Goal: Subscribe to service/newsletter

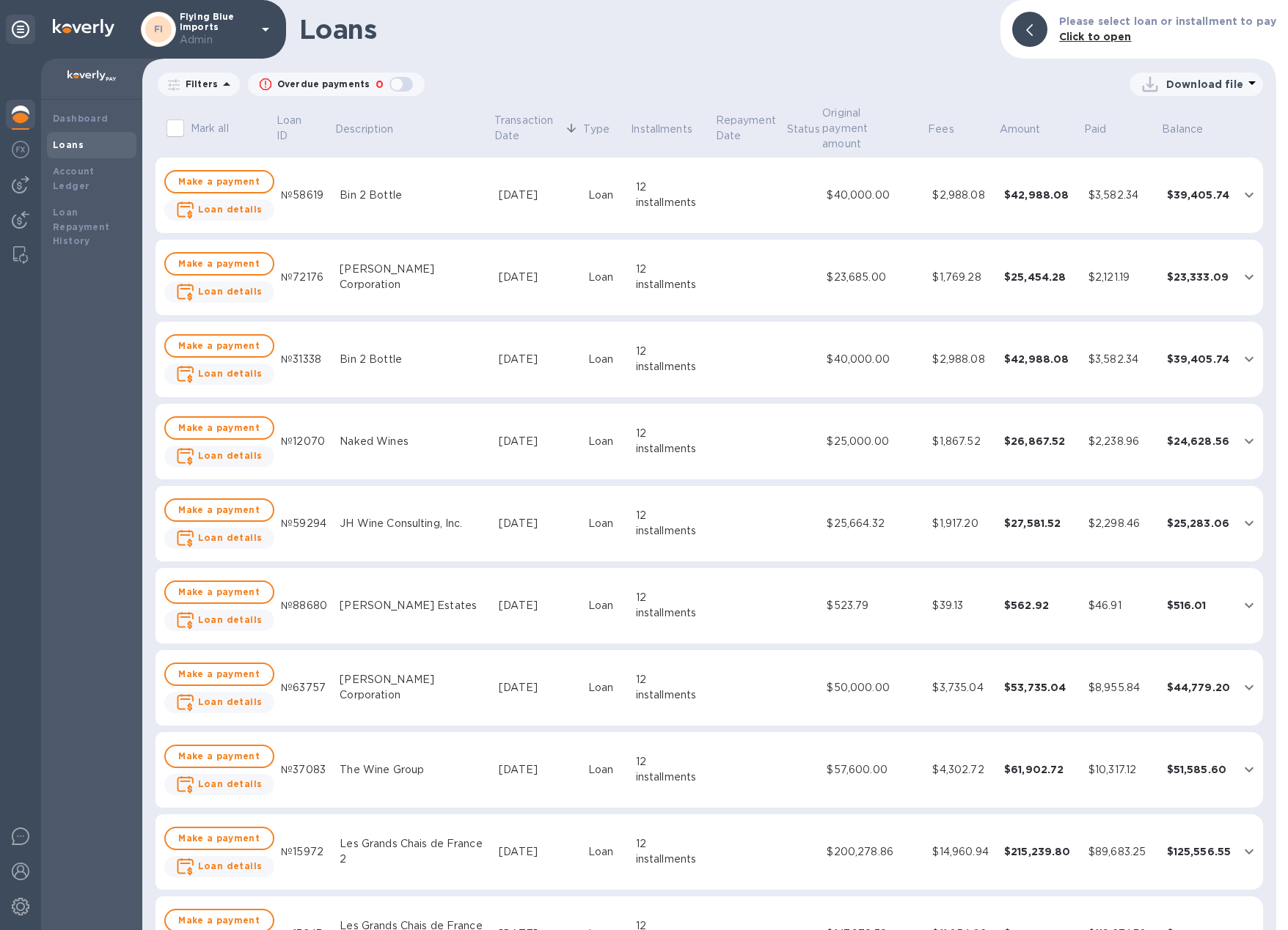
scroll to position [1095, 0]
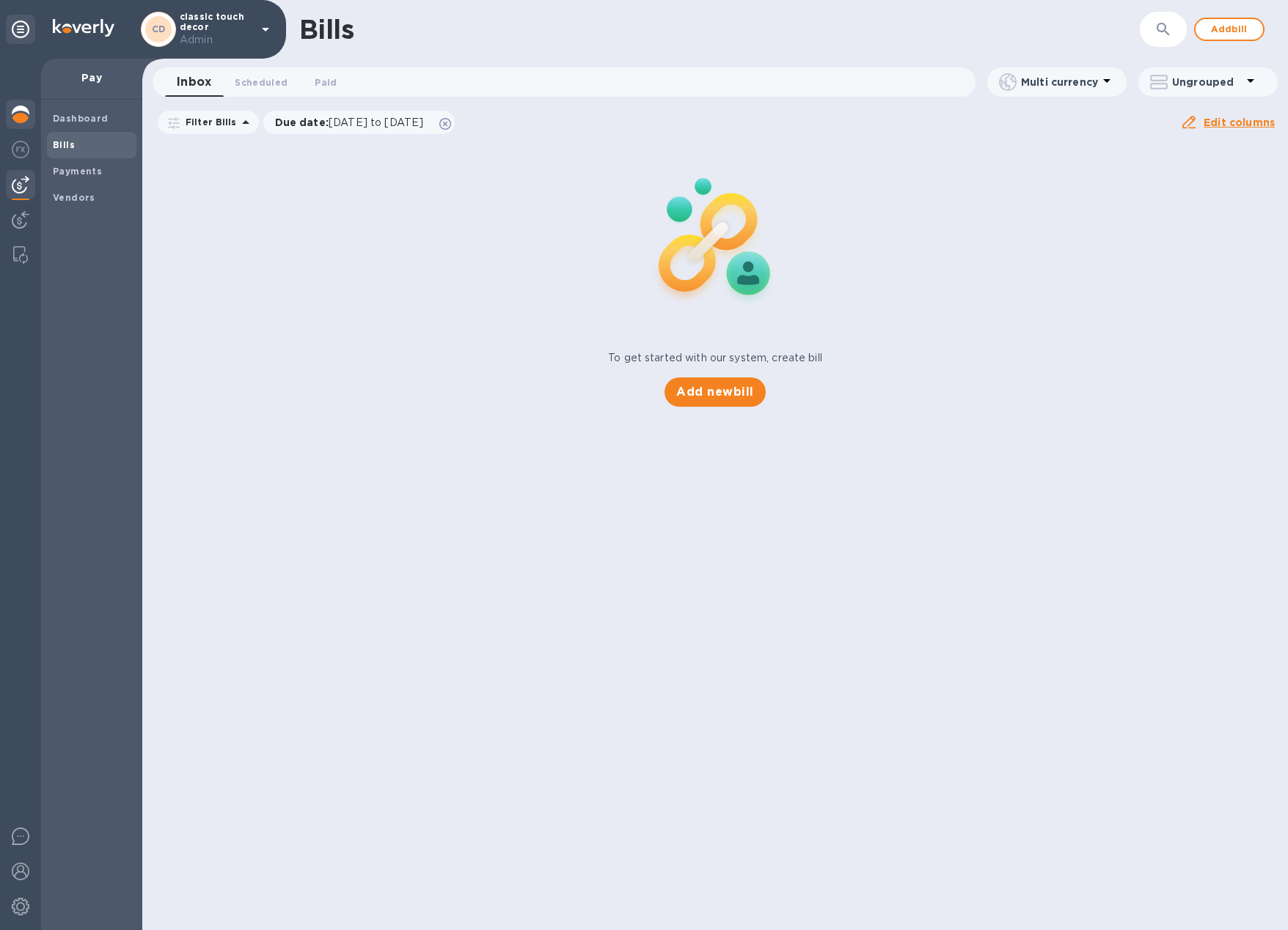
click at [27, 115] on img at bounding box center [21, 114] width 18 height 18
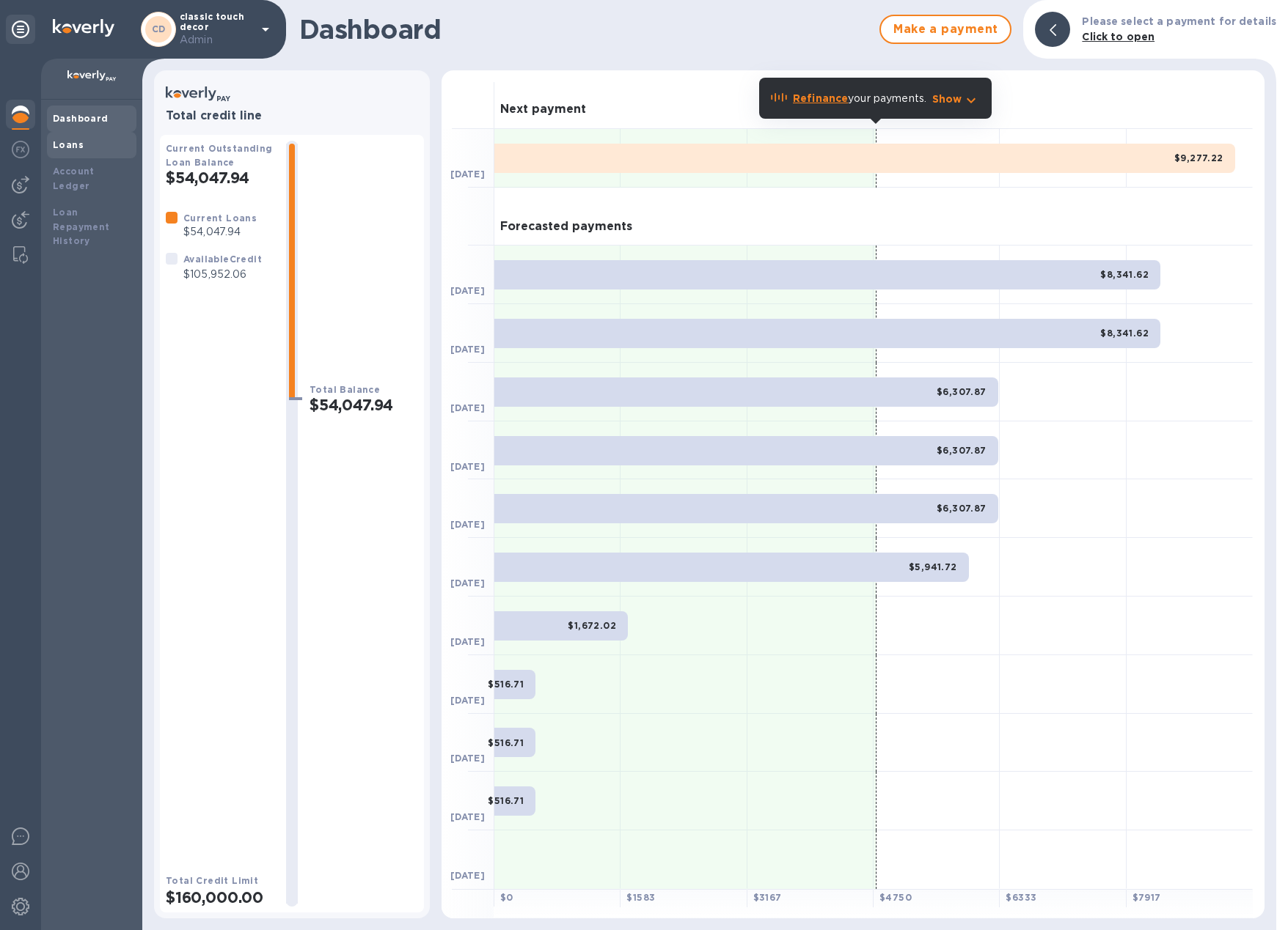
click at [88, 151] on div "Loans" at bounding box center [92, 145] width 78 height 15
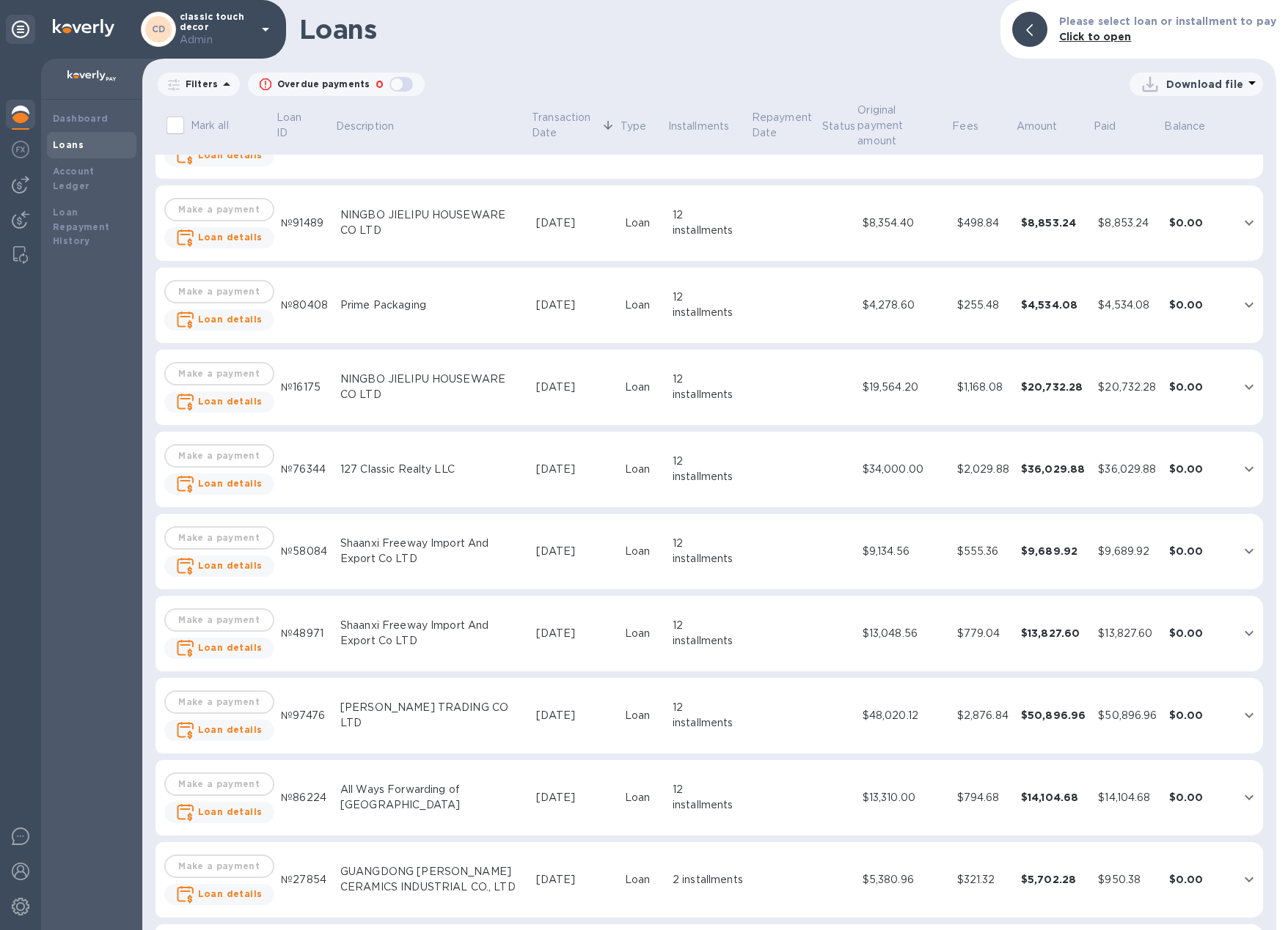
scroll to position [1614, 0]
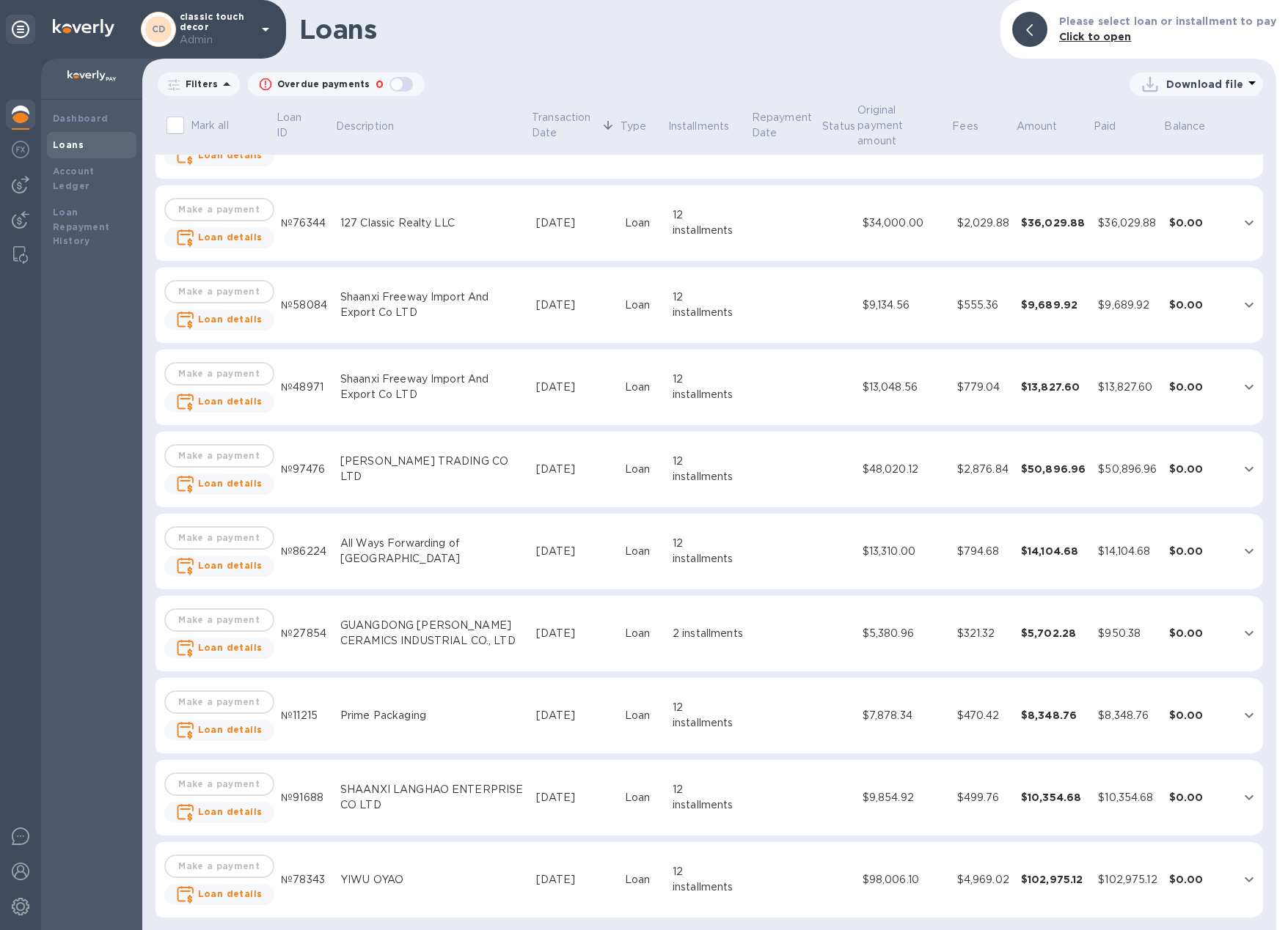
click at [558, 635] on div "Dec 26, 2024" at bounding box center [574, 633] width 77 height 16
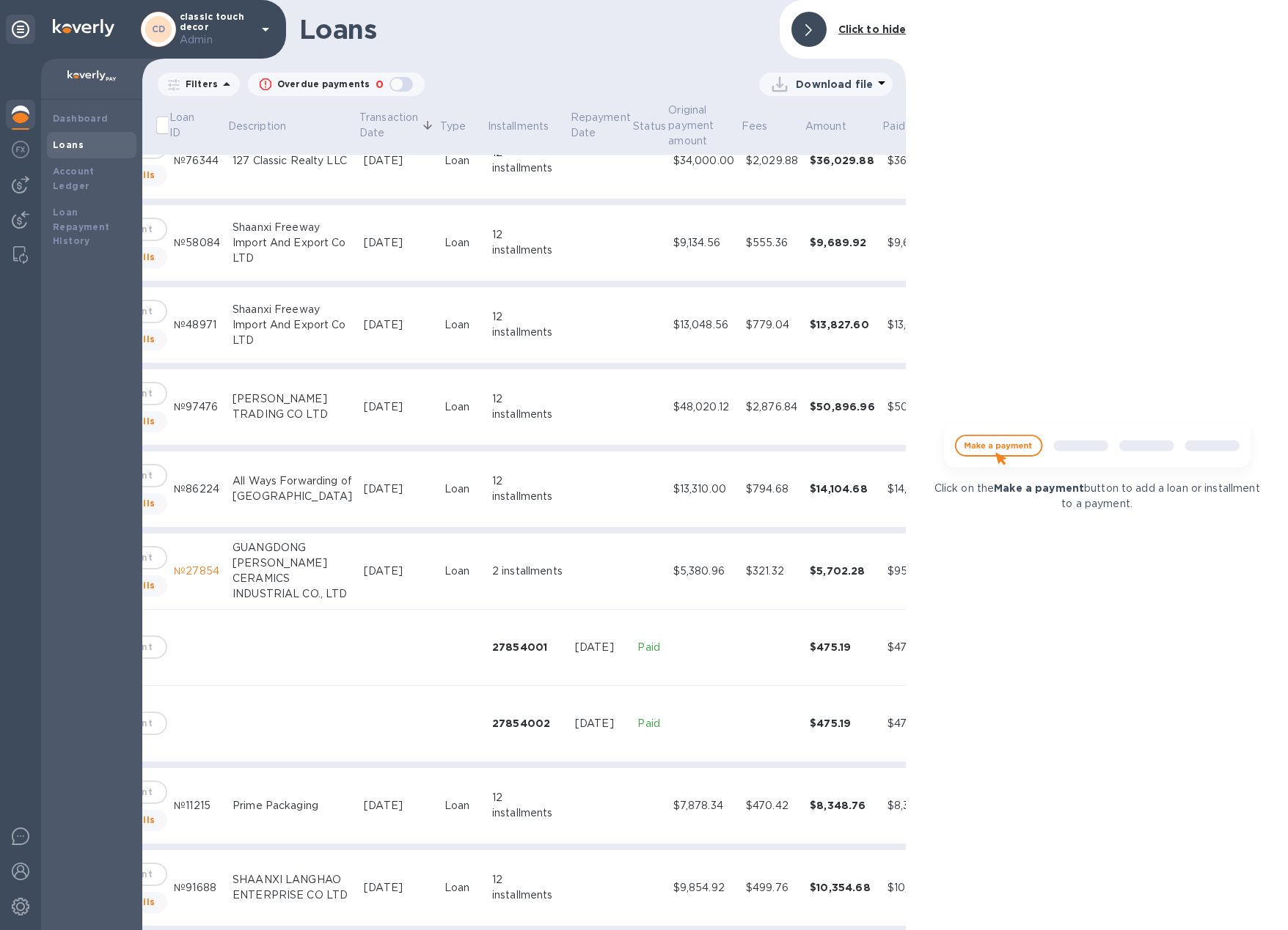
scroll to position [1676, 218]
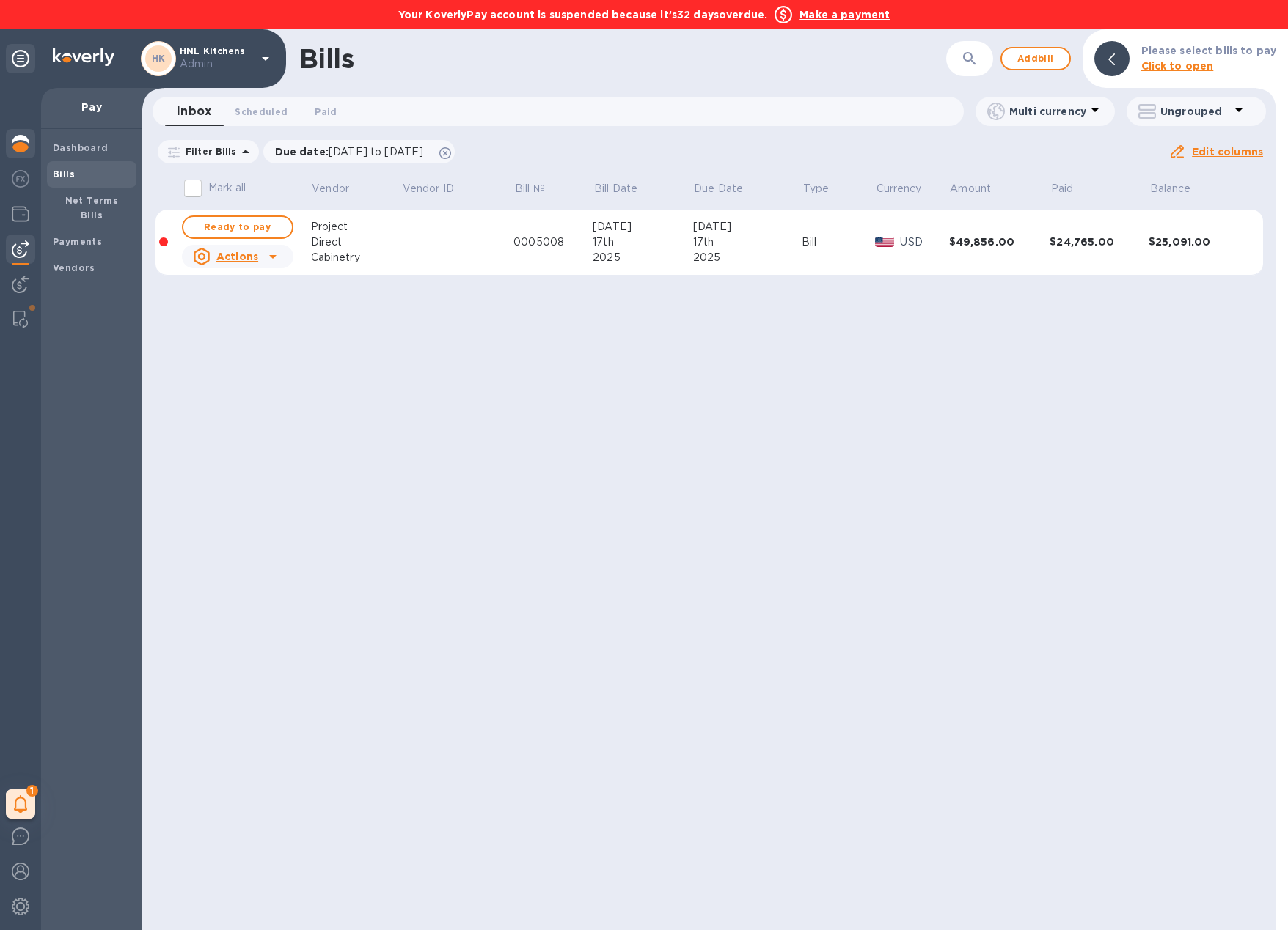
click at [28, 143] on img at bounding box center [21, 144] width 18 height 18
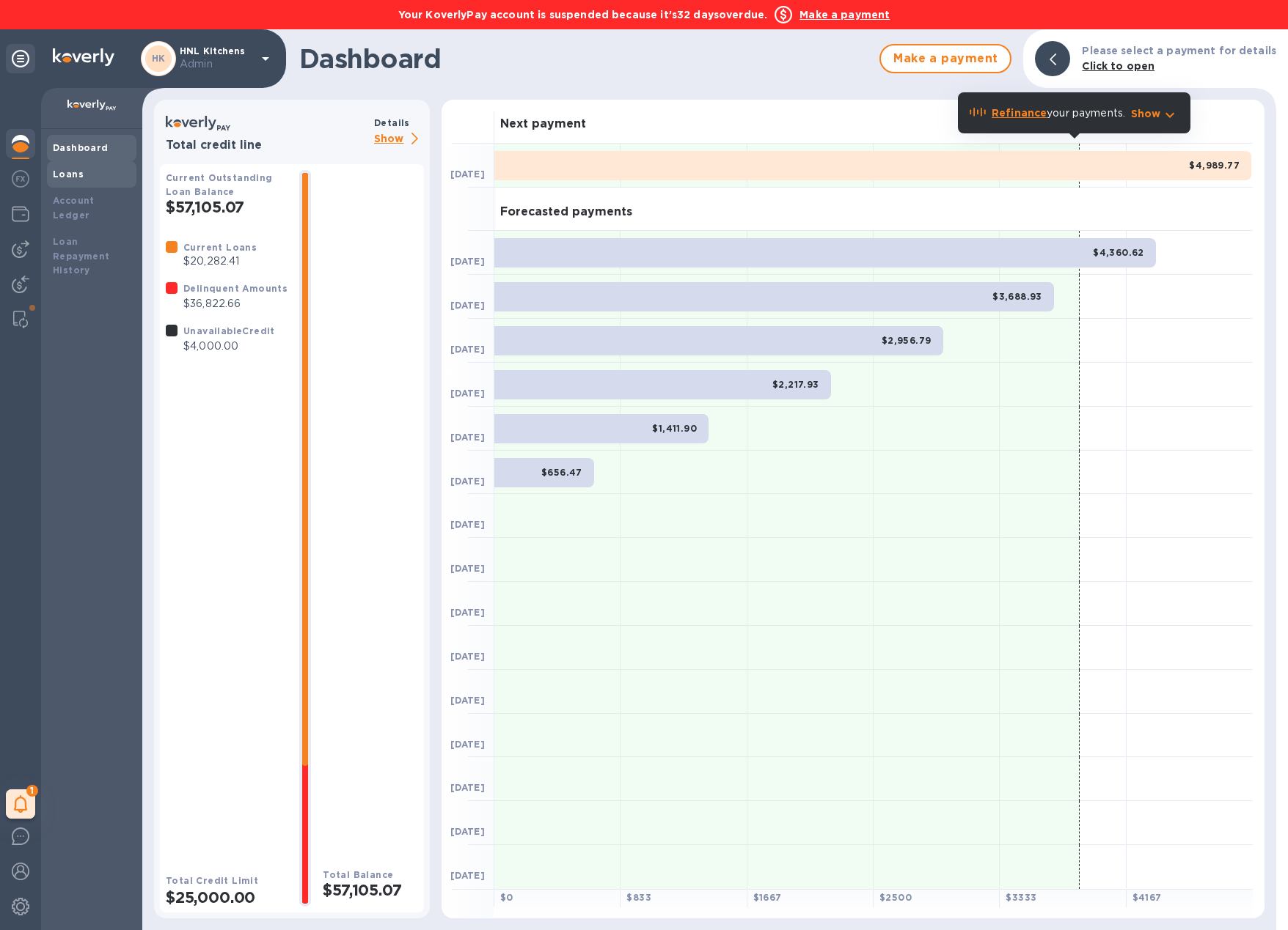
click at [90, 185] on div "Loans" at bounding box center [92, 174] width 90 height 26
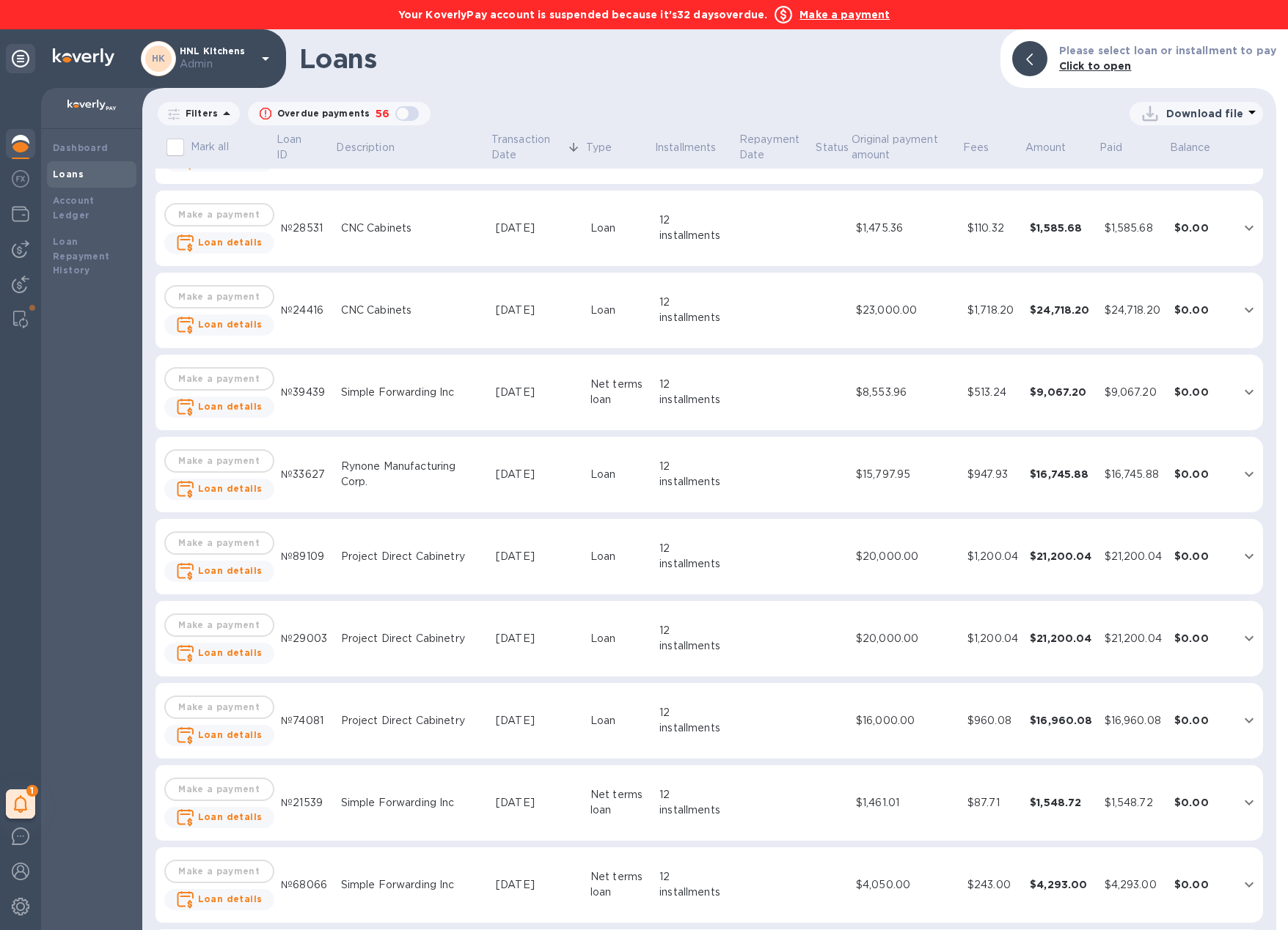
scroll to position [2684, 0]
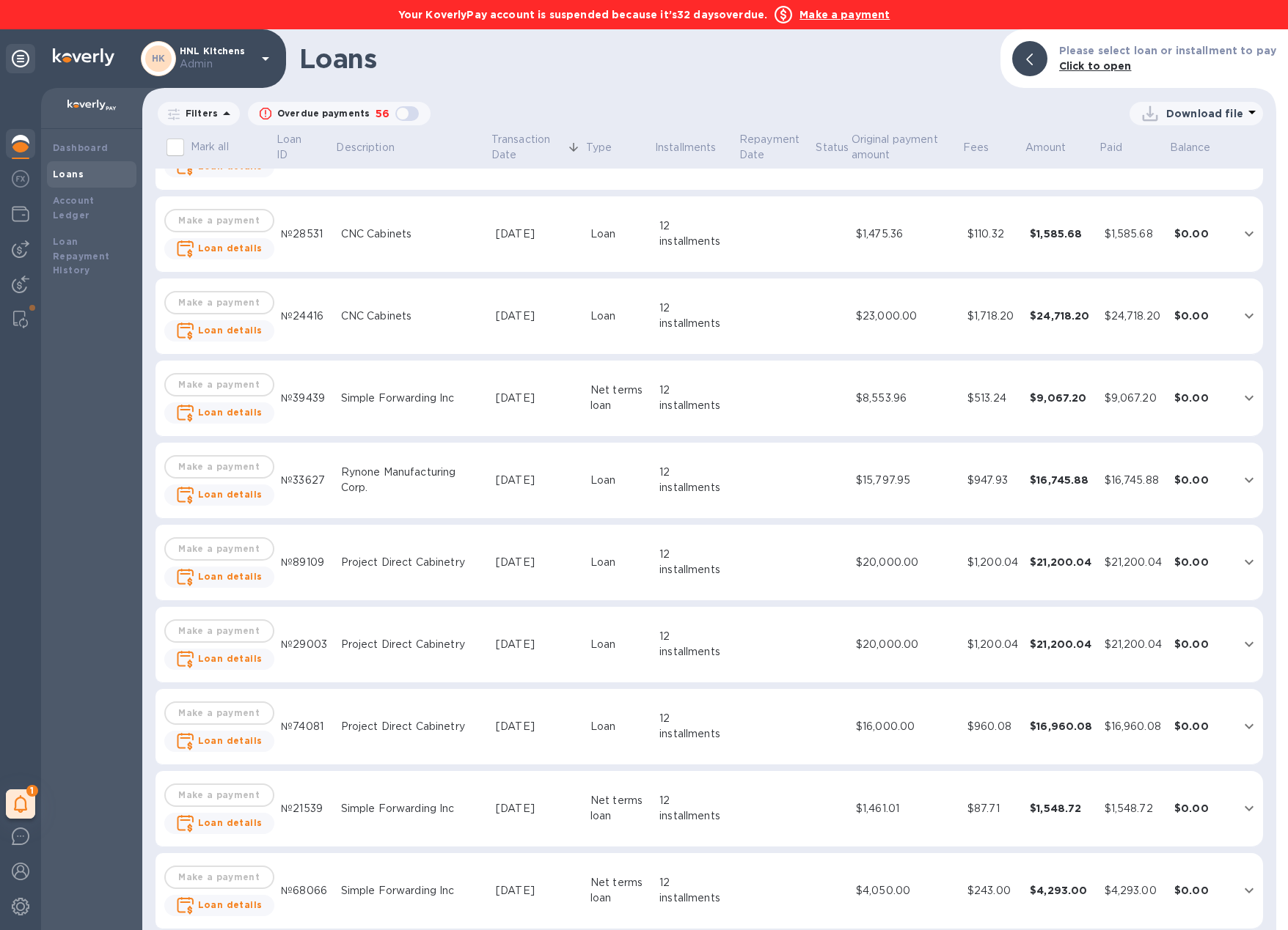
click at [492, 415] on td "Dec 10, 2024" at bounding box center [537, 398] width 94 height 76
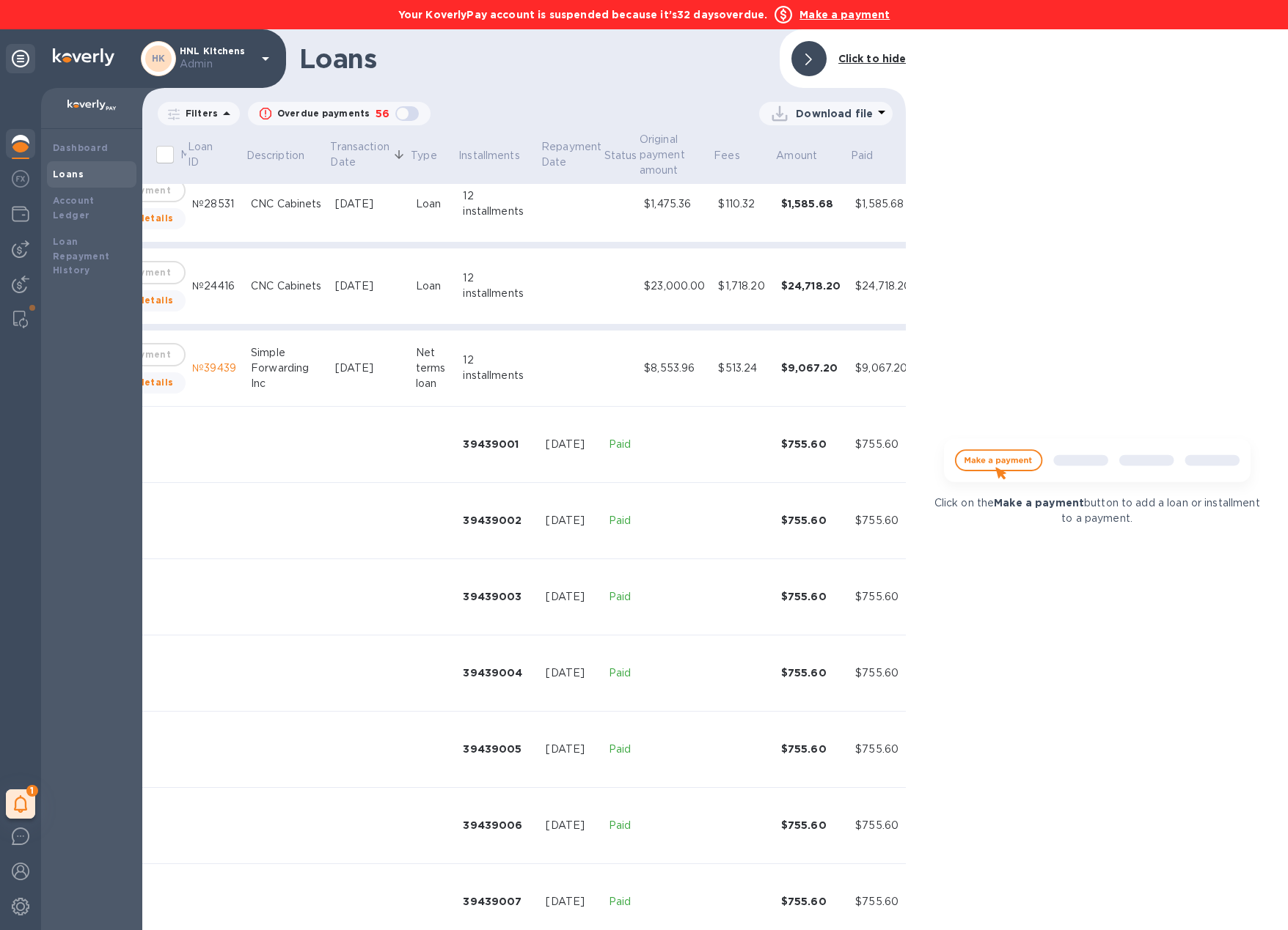
scroll to position [2729, 189]
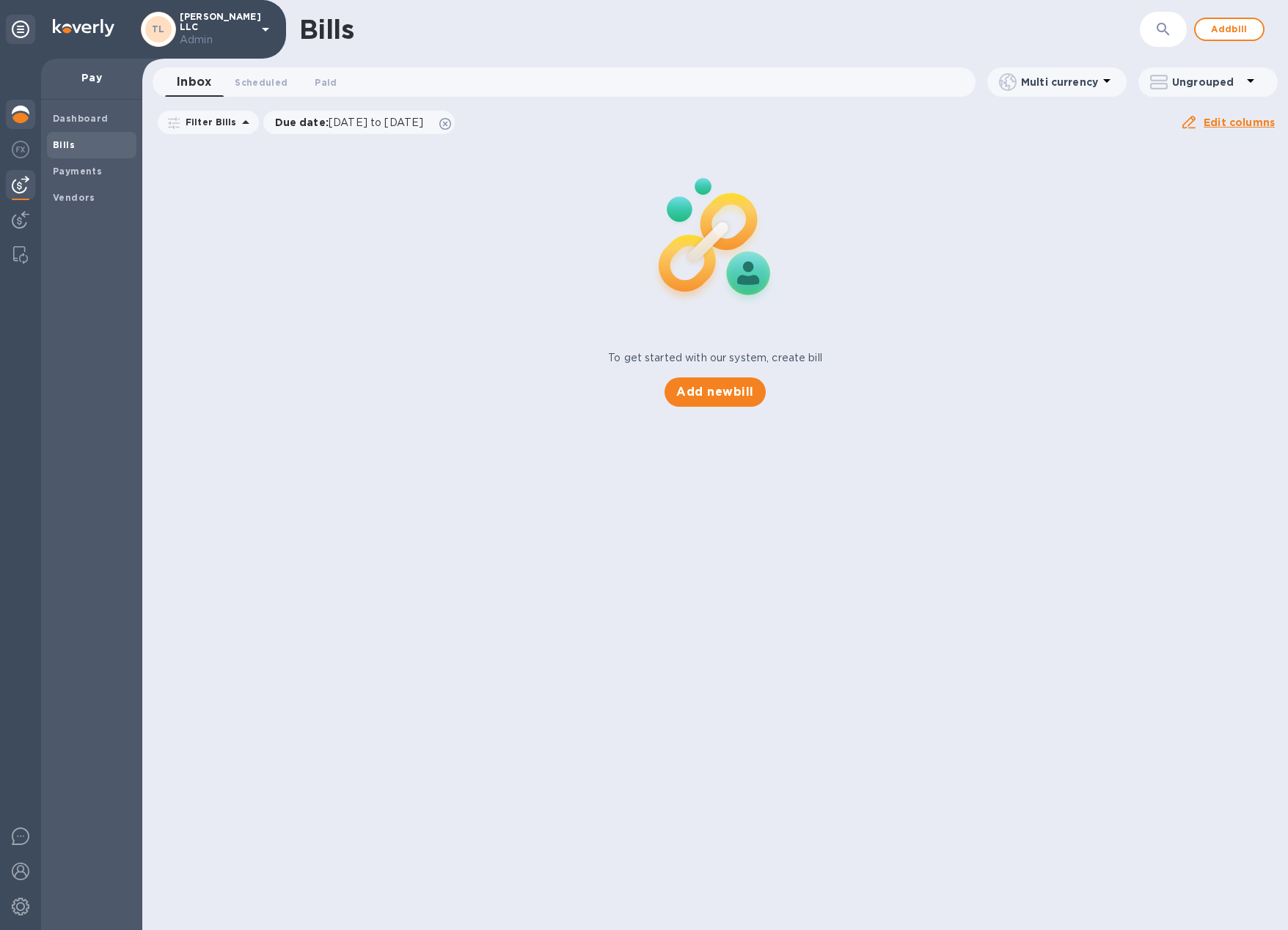
click at [21, 111] on img at bounding box center [21, 114] width 18 height 18
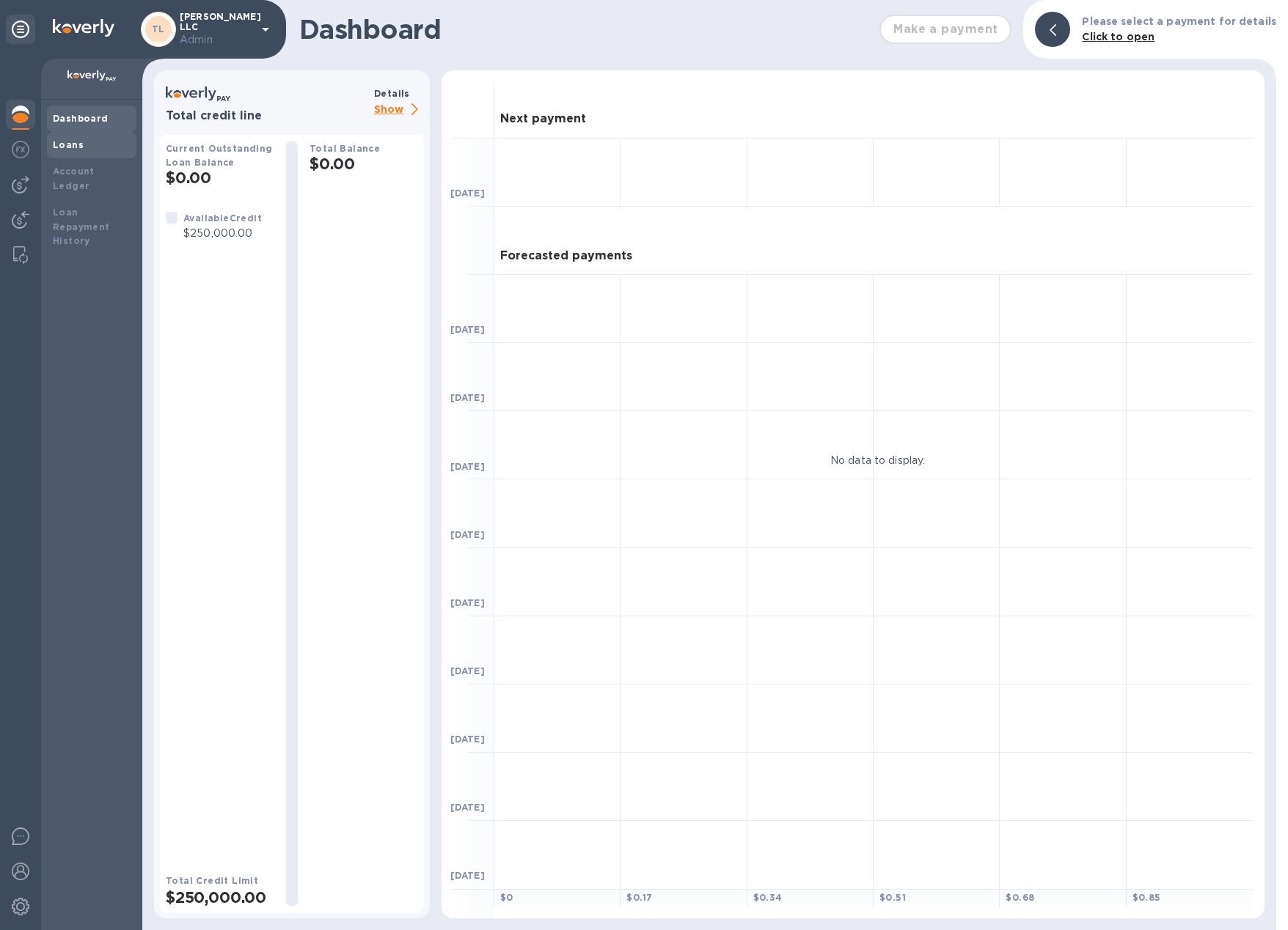
click at [77, 149] on b "Loans" at bounding box center [68, 144] width 31 height 11
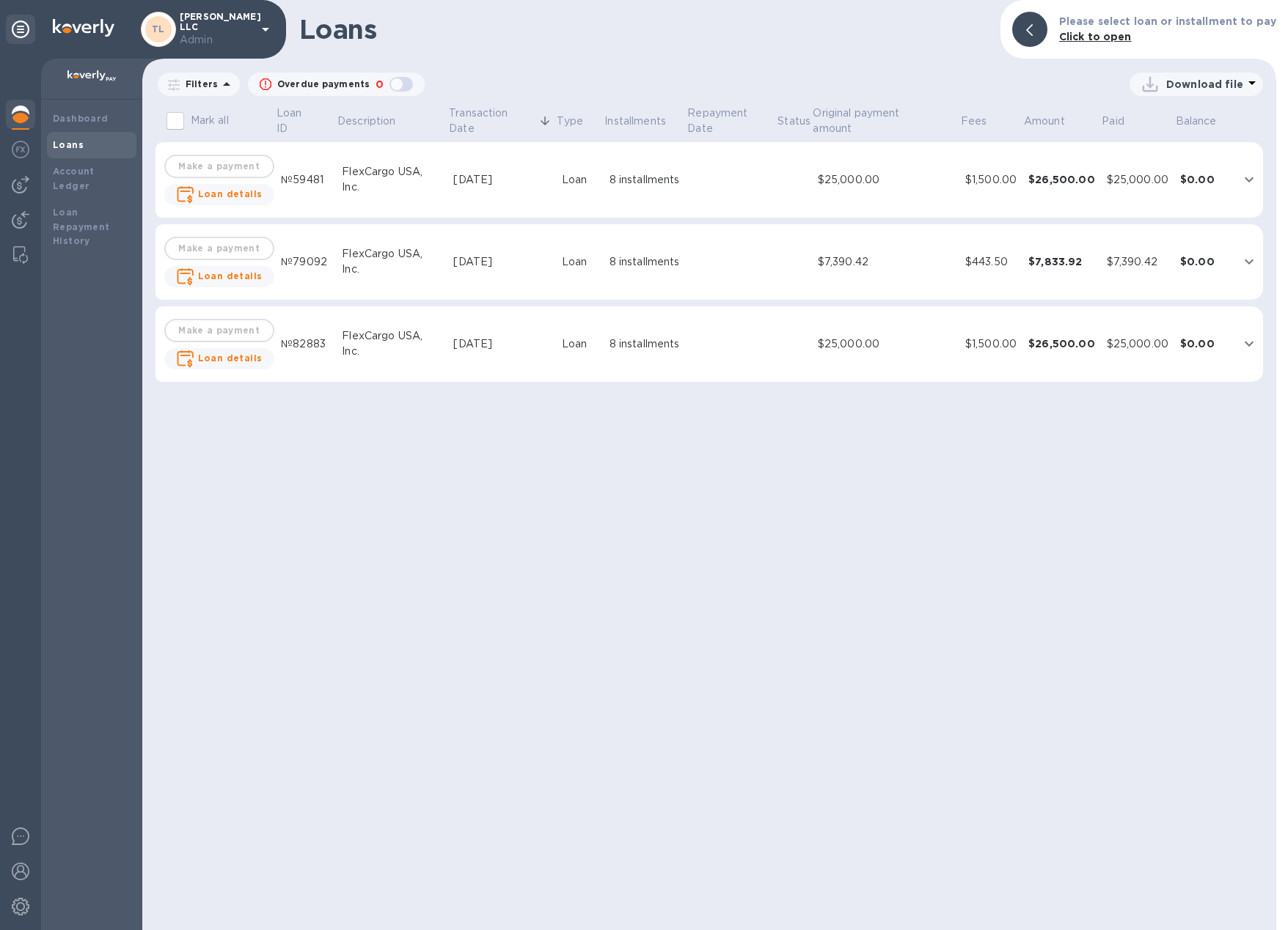
click at [522, 338] on div "[DATE]" at bounding box center [501, 344] width 96 height 16
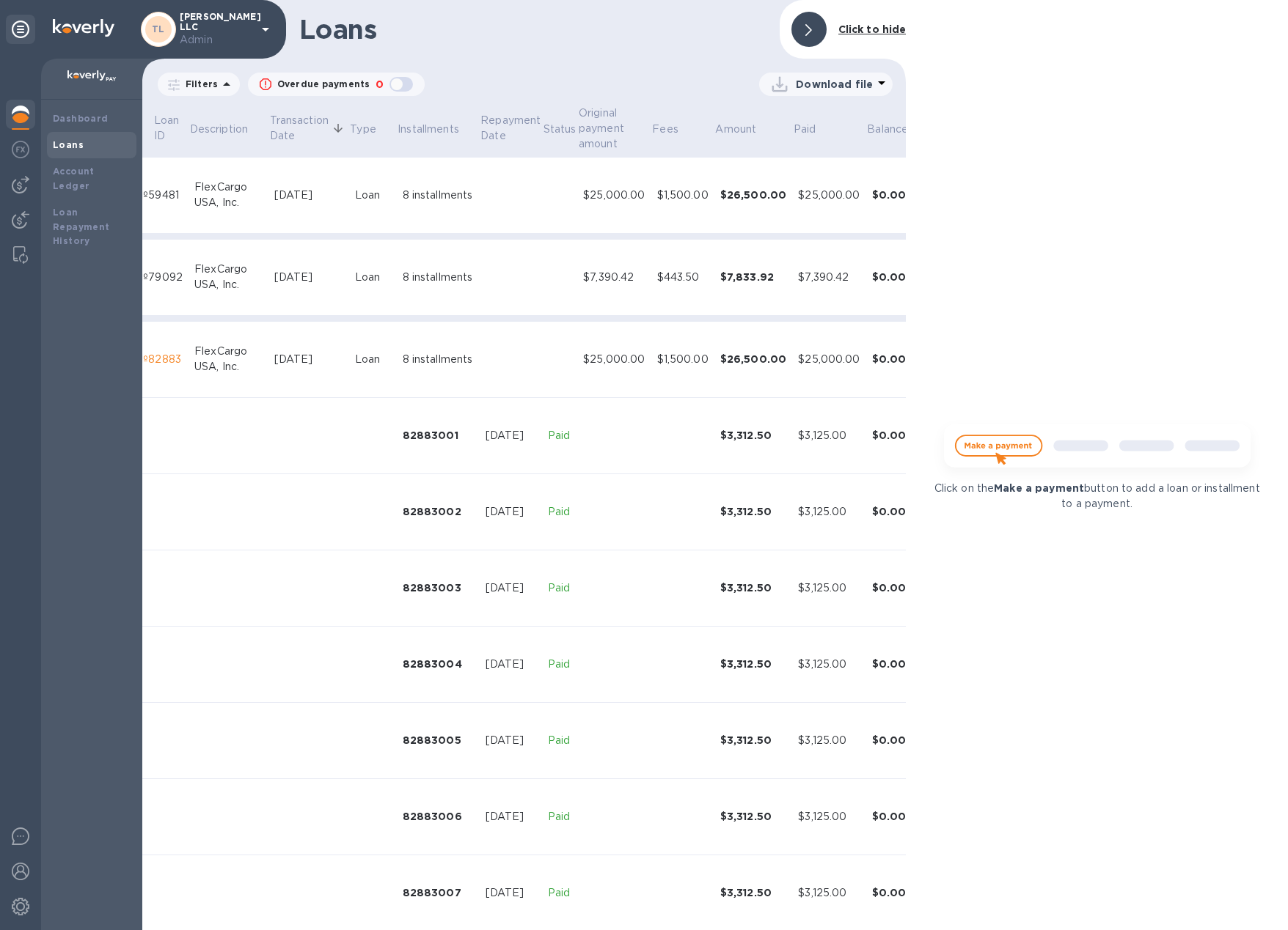
scroll to position [0, 184]
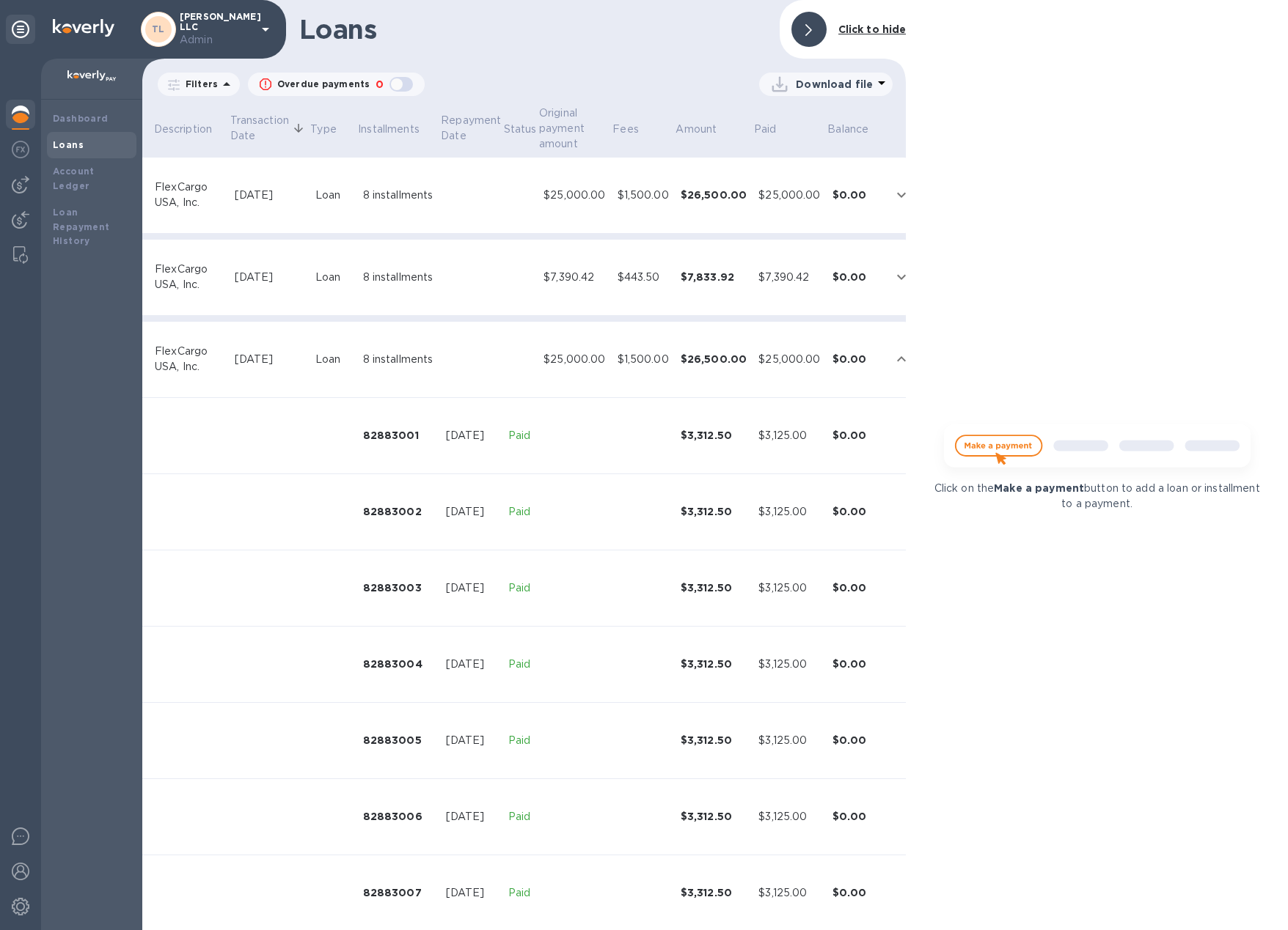
click at [815, 35] on div at bounding box center [809, 29] width 35 height 35
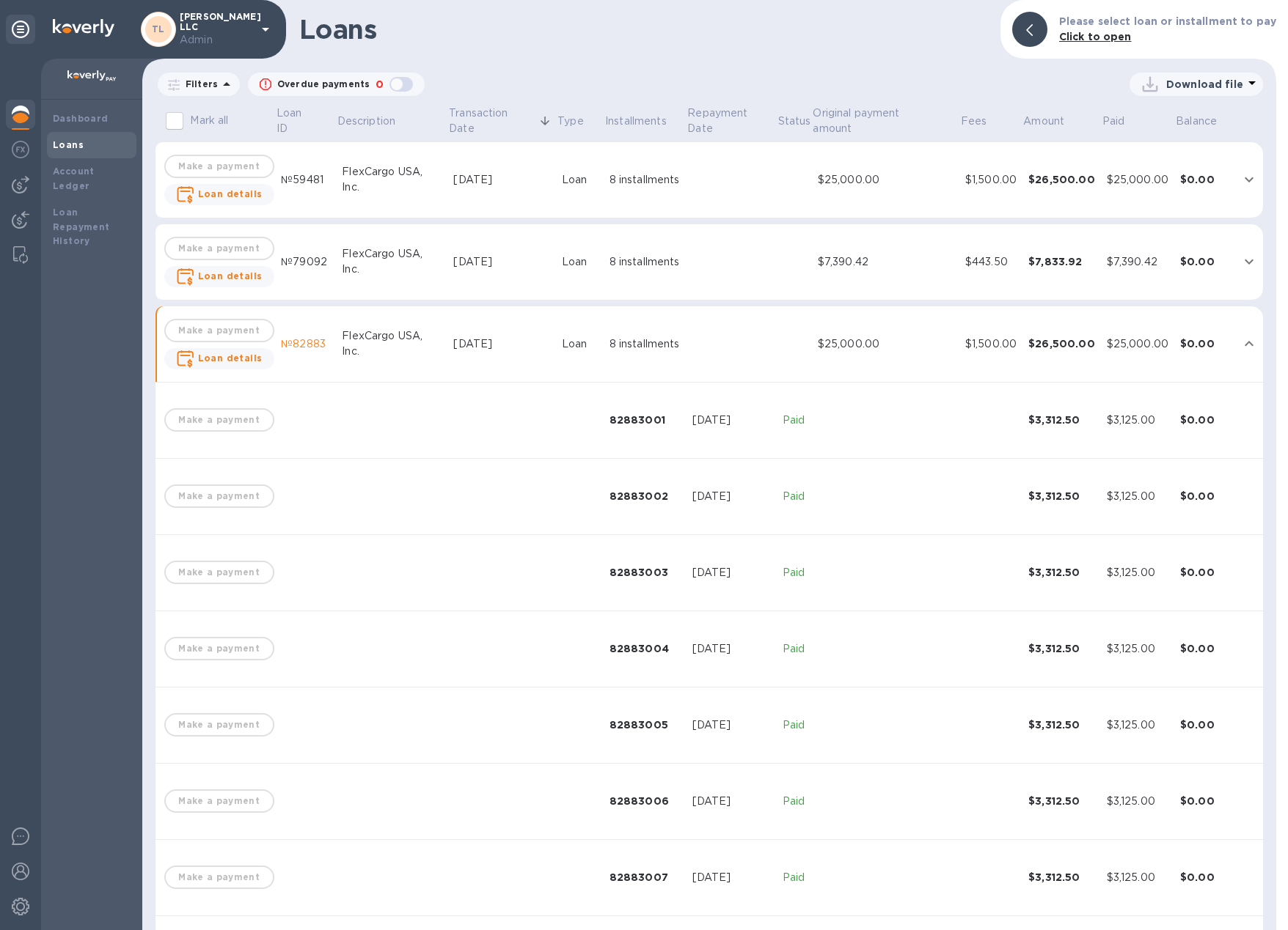
scroll to position [0, 0]
click at [89, 118] on b "Dashboard" at bounding box center [81, 118] width 56 height 11
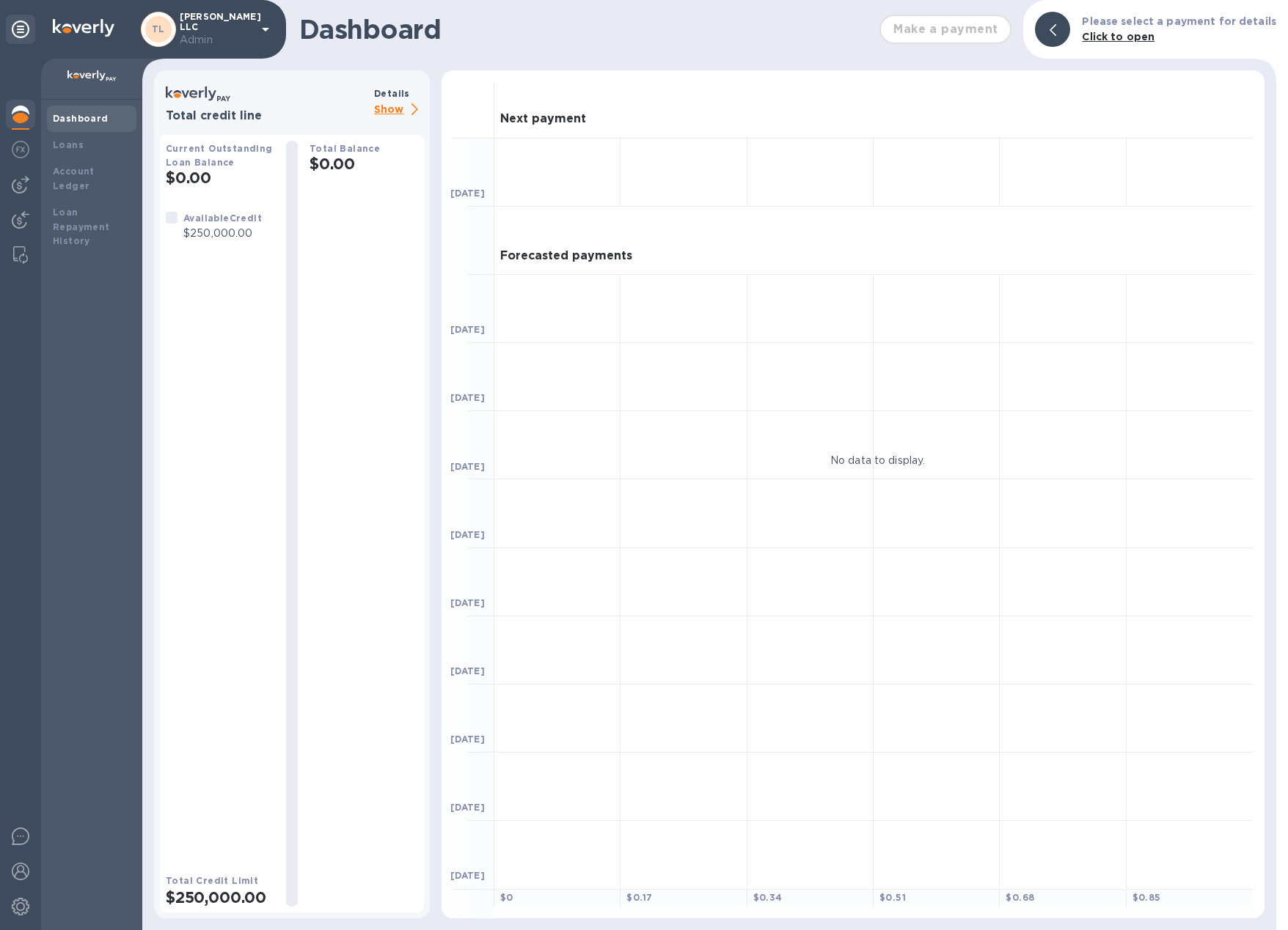
click at [394, 111] on p "Show" at bounding box center [399, 110] width 50 height 19
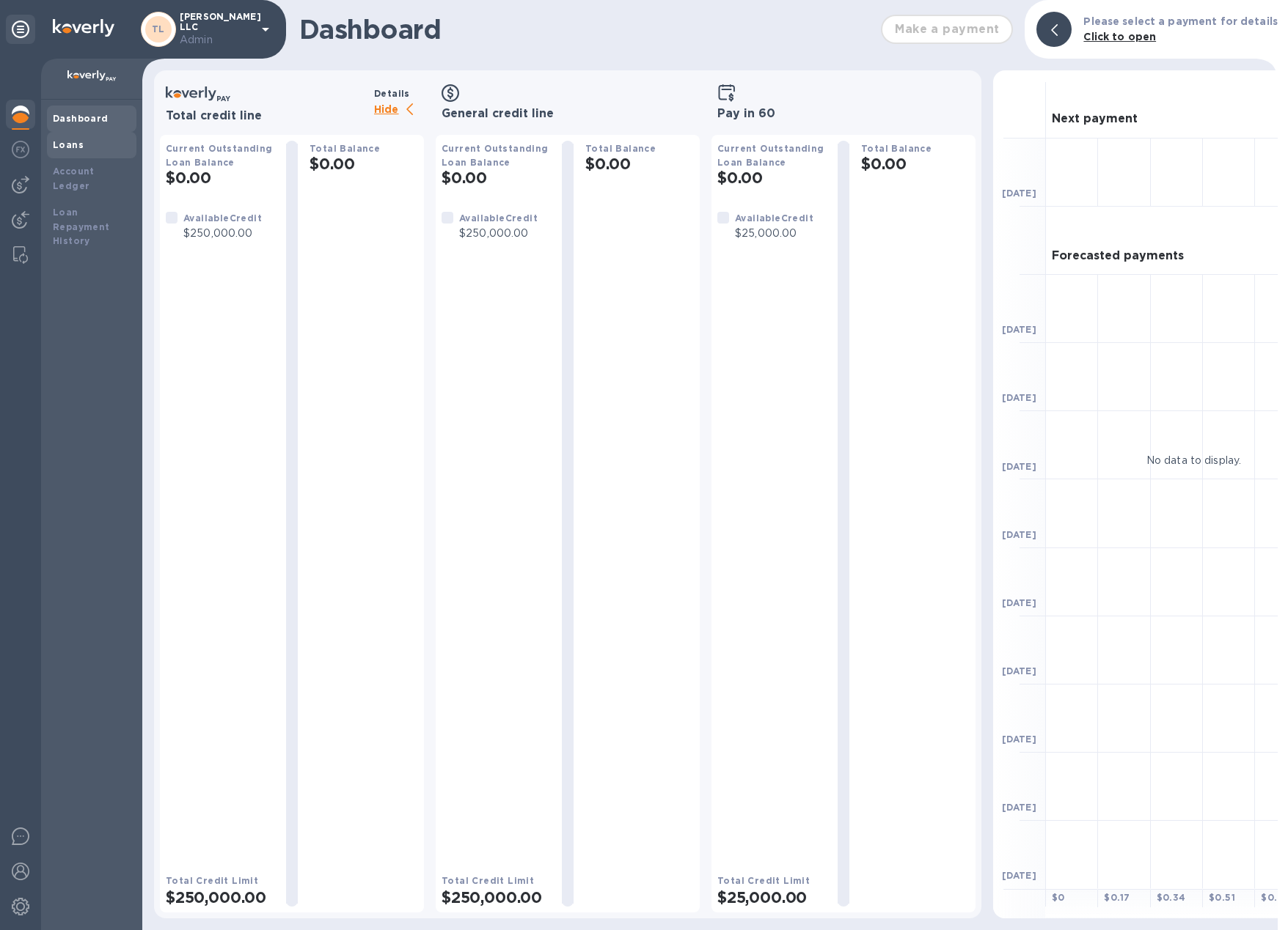
click at [87, 151] on div "Loans" at bounding box center [92, 145] width 78 height 15
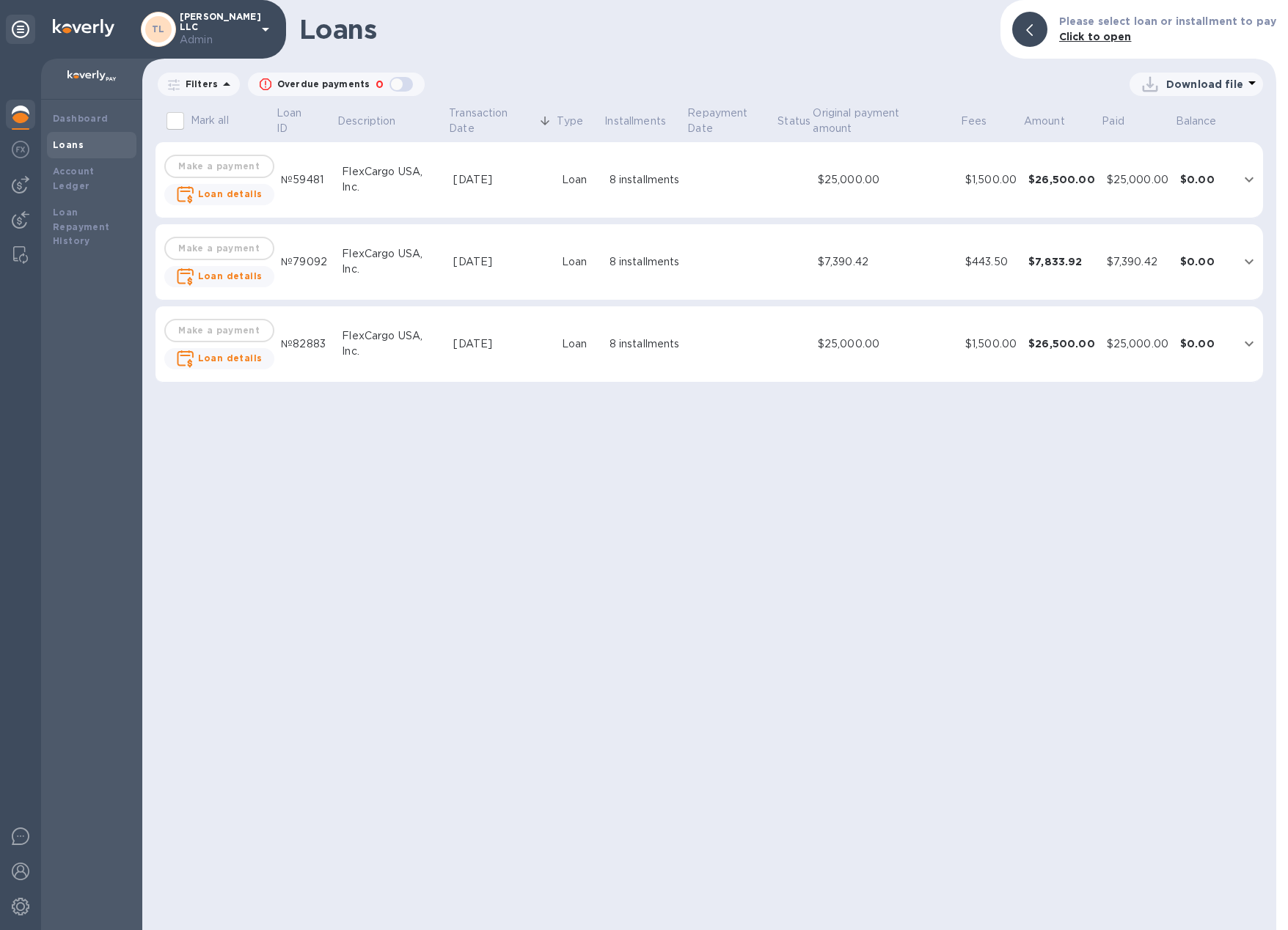
click at [648, 354] on td "8 installments" at bounding box center [645, 345] width 83 height 76
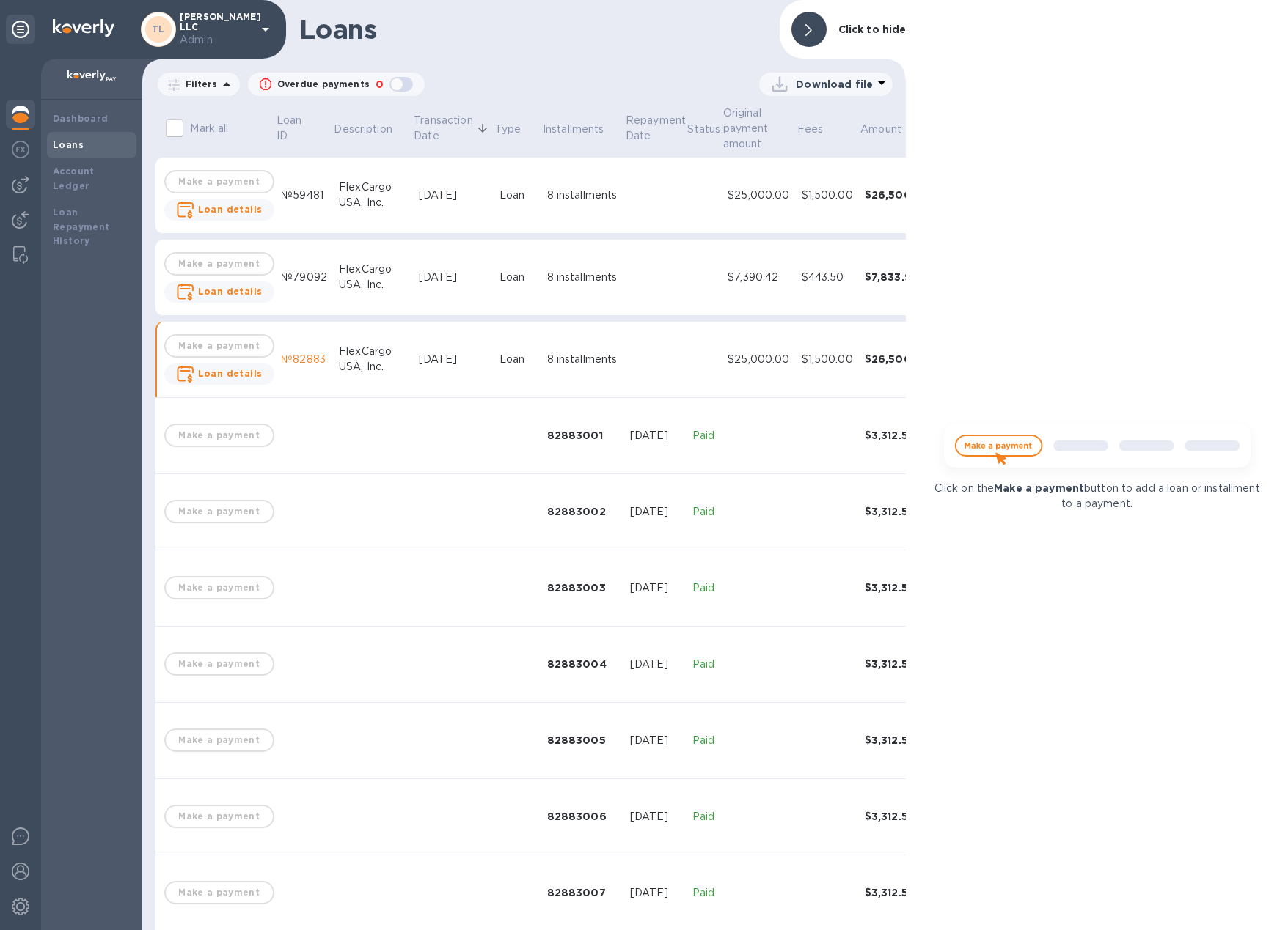
click at [813, 30] on div at bounding box center [809, 29] width 35 height 35
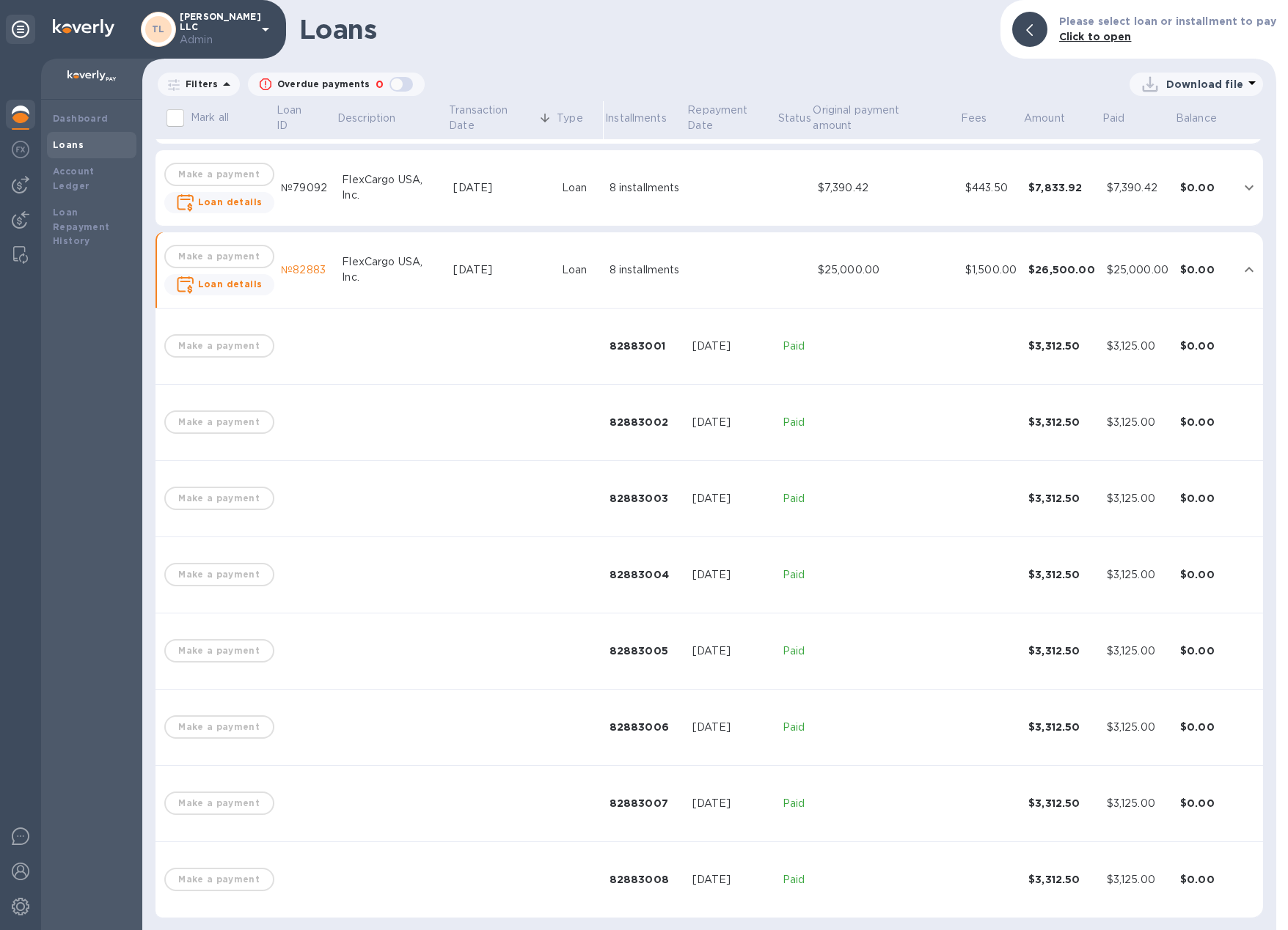
scroll to position [74, 0]
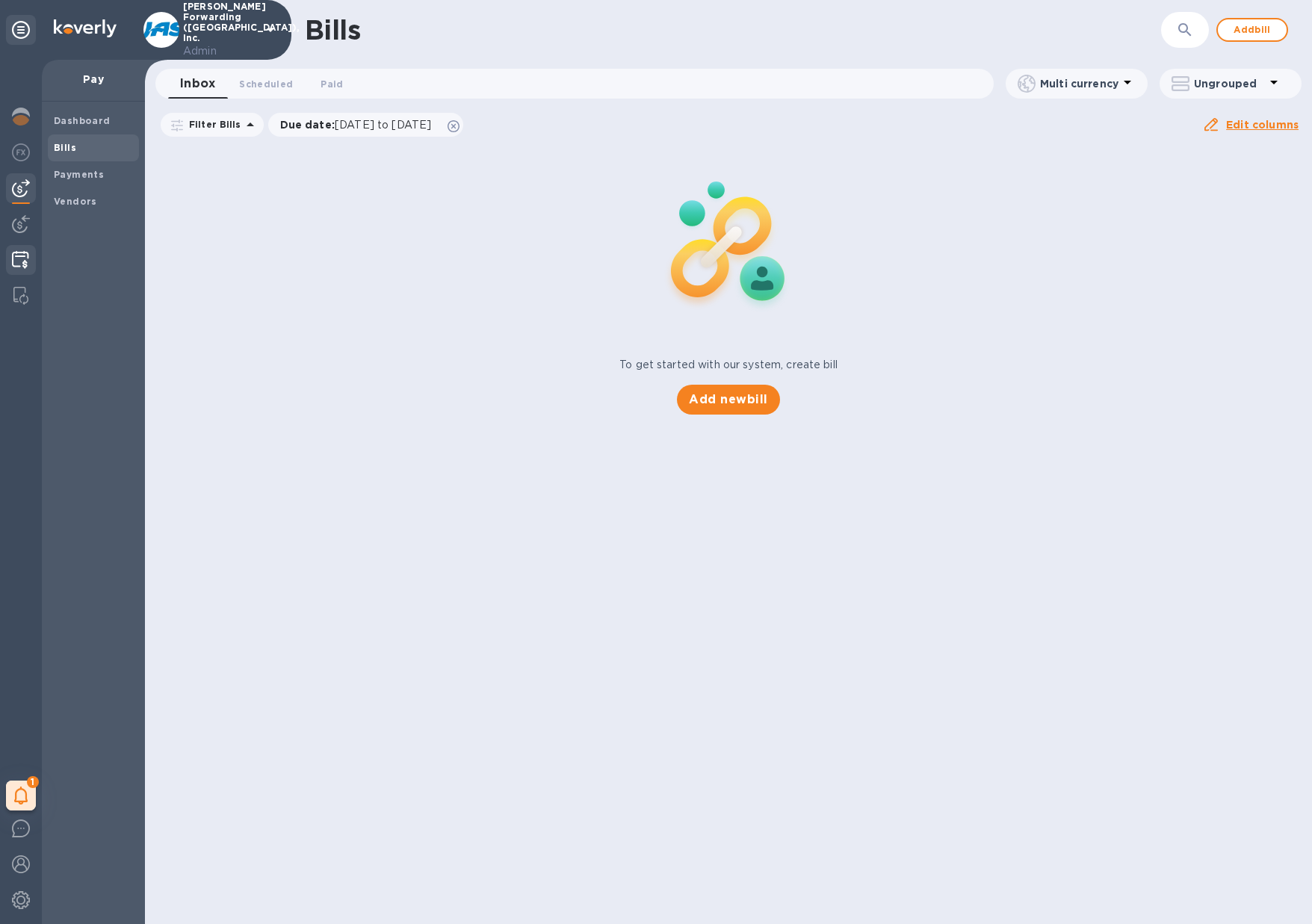
click at [18, 259] on img at bounding box center [21, 260] width 18 height 18
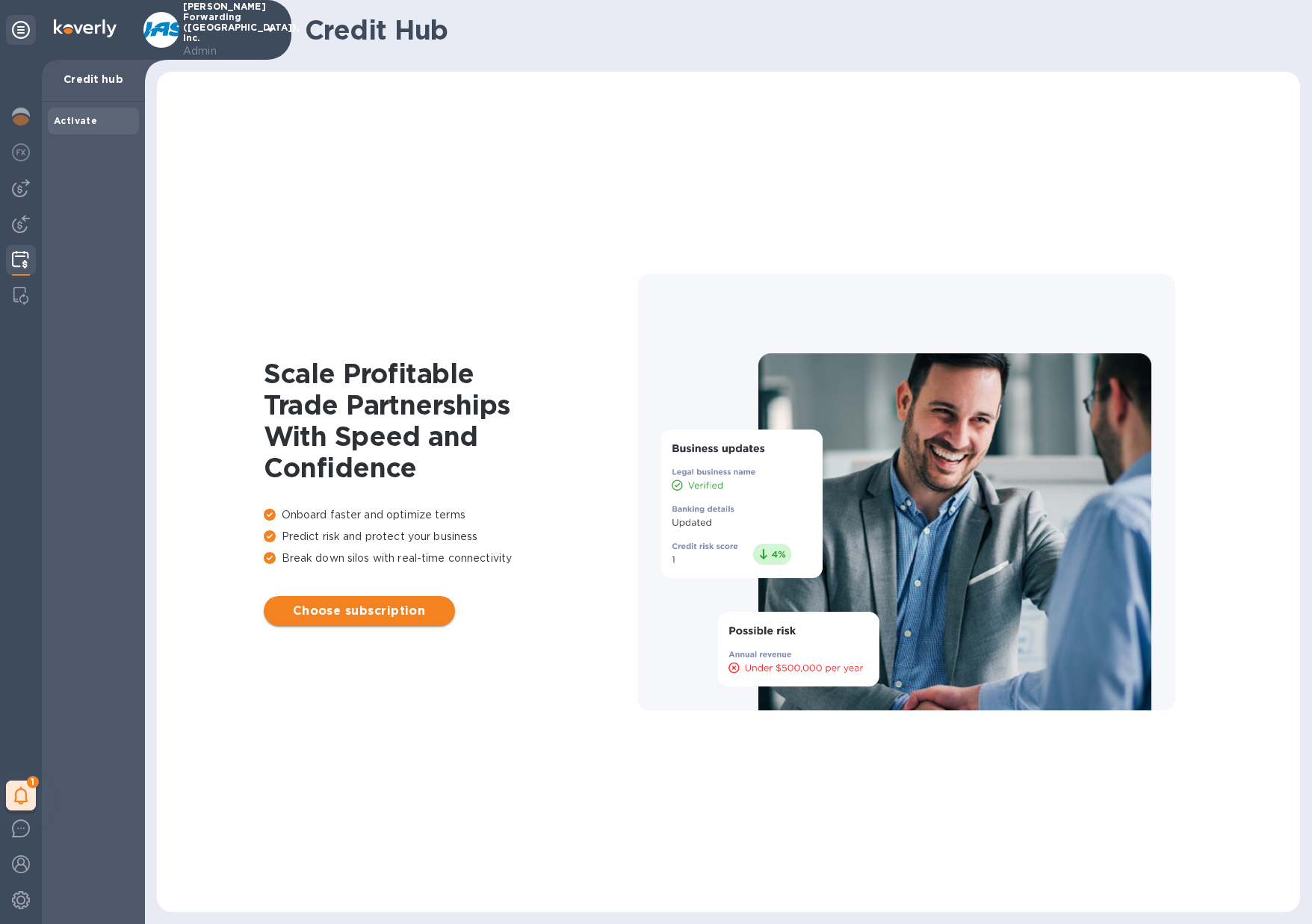
click at [347, 613] on span "Choose subscription" at bounding box center [360, 611] width 168 height 18
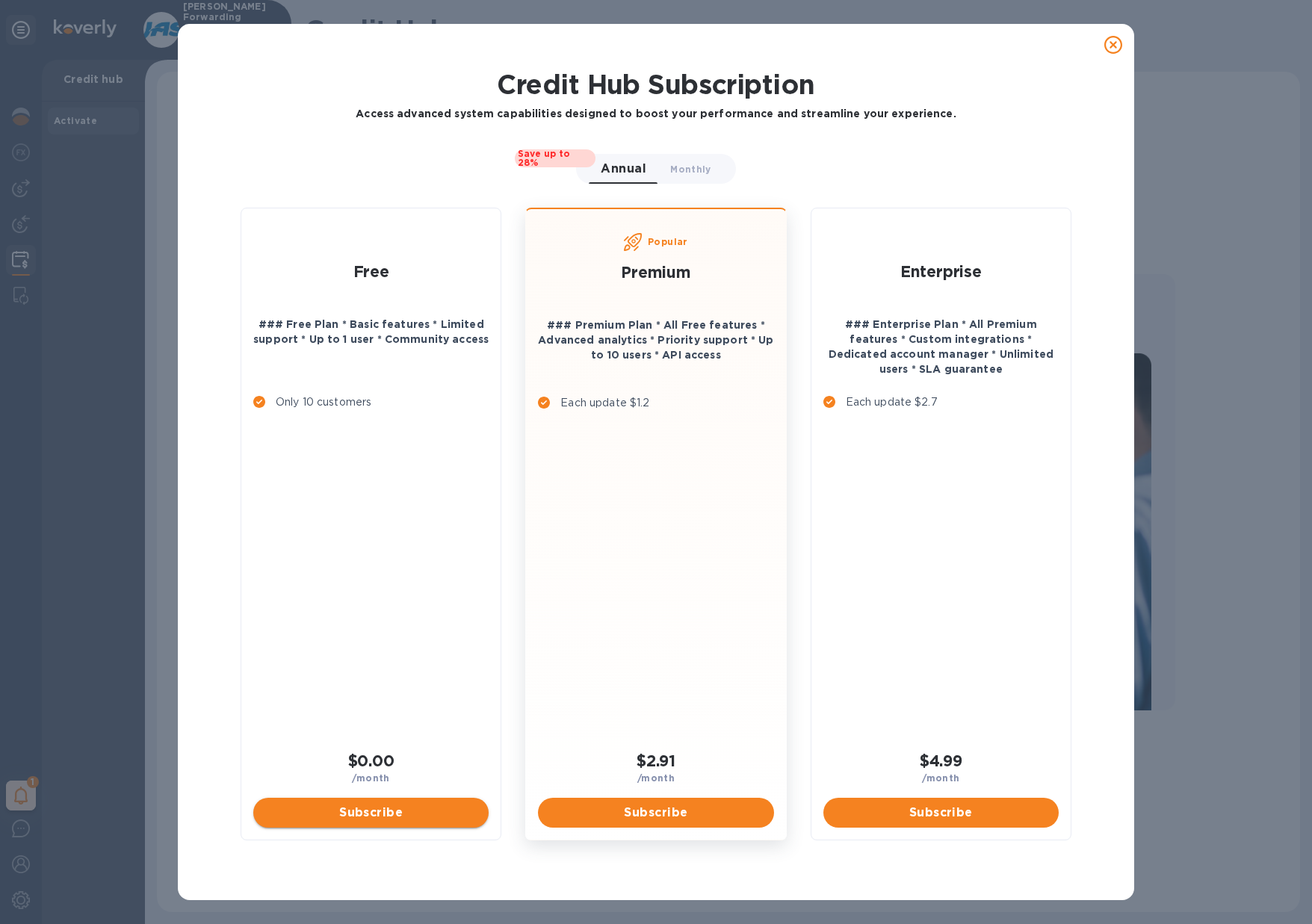
click at [348, 813] on span "Subscribe" at bounding box center [370, 813] width 211 height 18
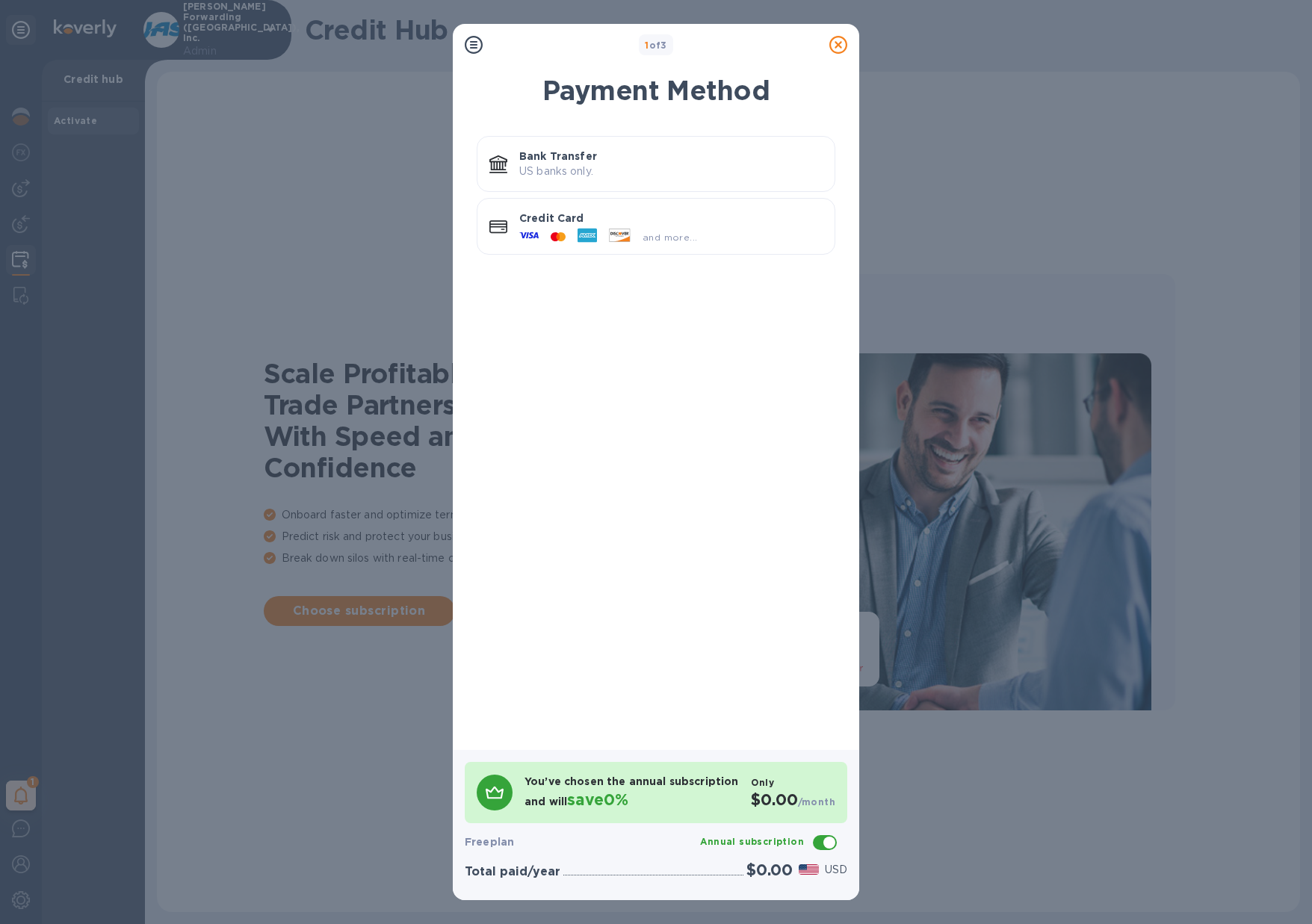
click at [836, 47] on icon at bounding box center [838, 45] width 18 height 18
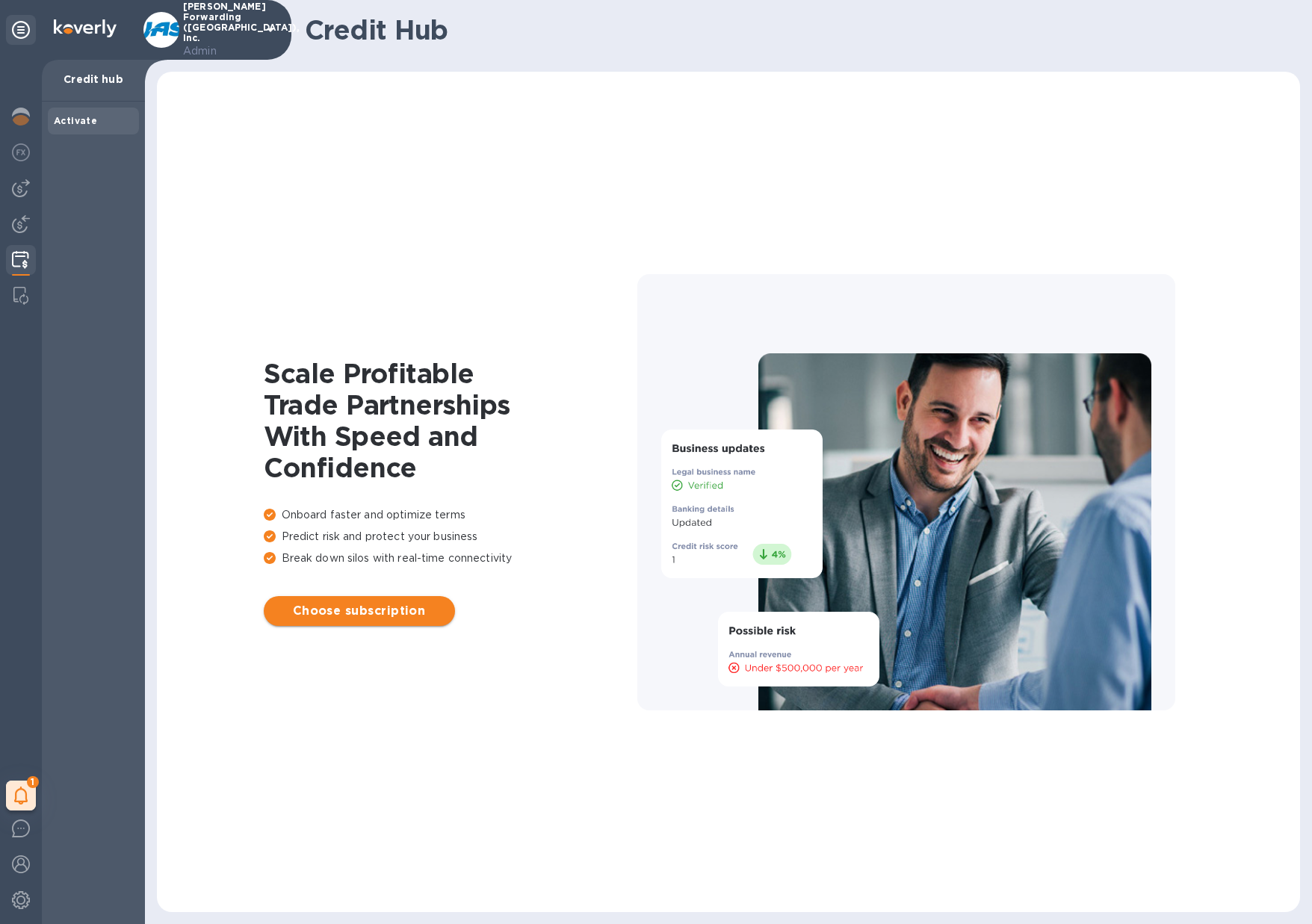
click at [318, 616] on span "Choose subscription" at bounding box center [360, 611] width 168 height 18
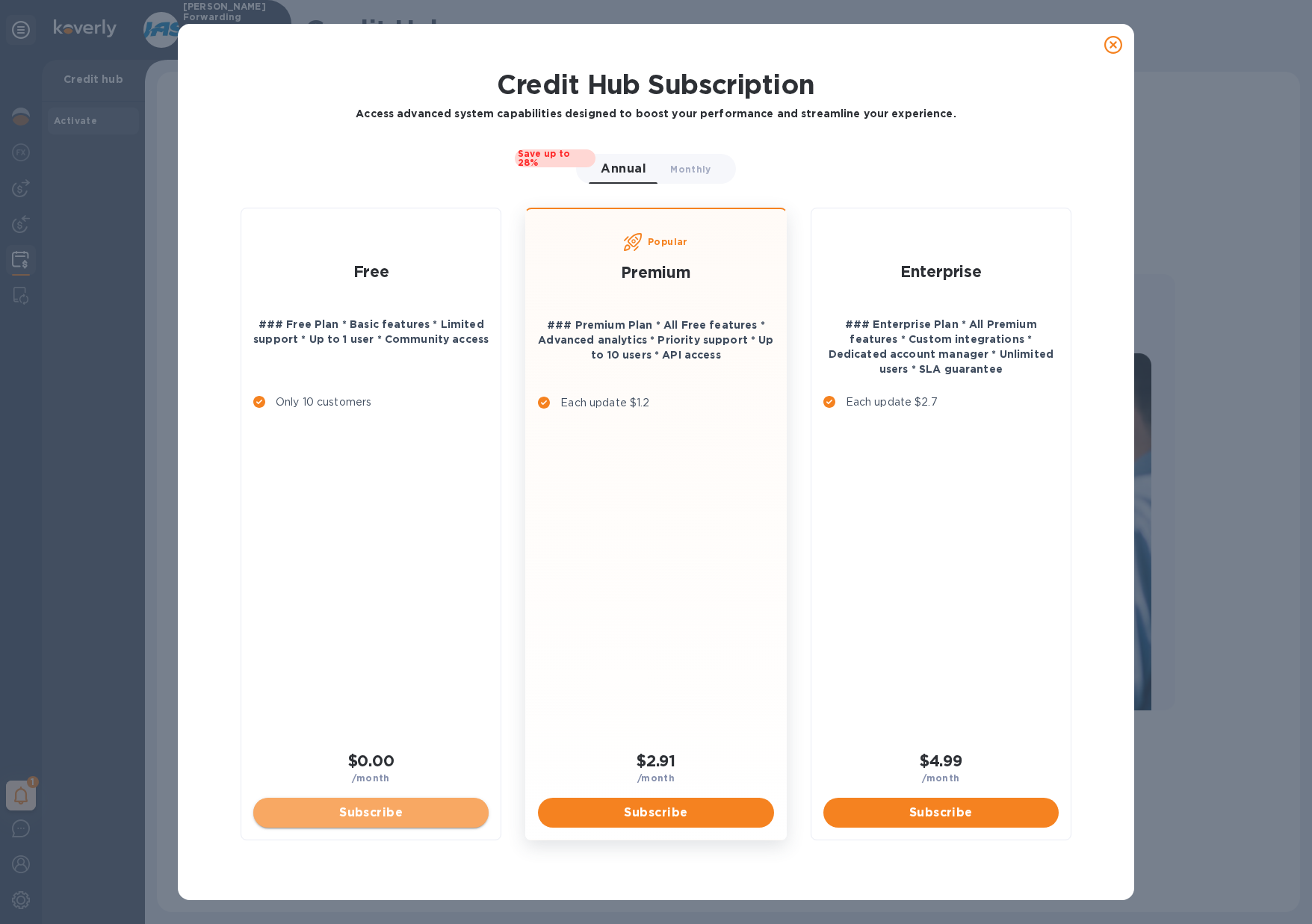
click at [373, 810] on span "Subscribe" at bounding box center [370, 813] width 211 height 18
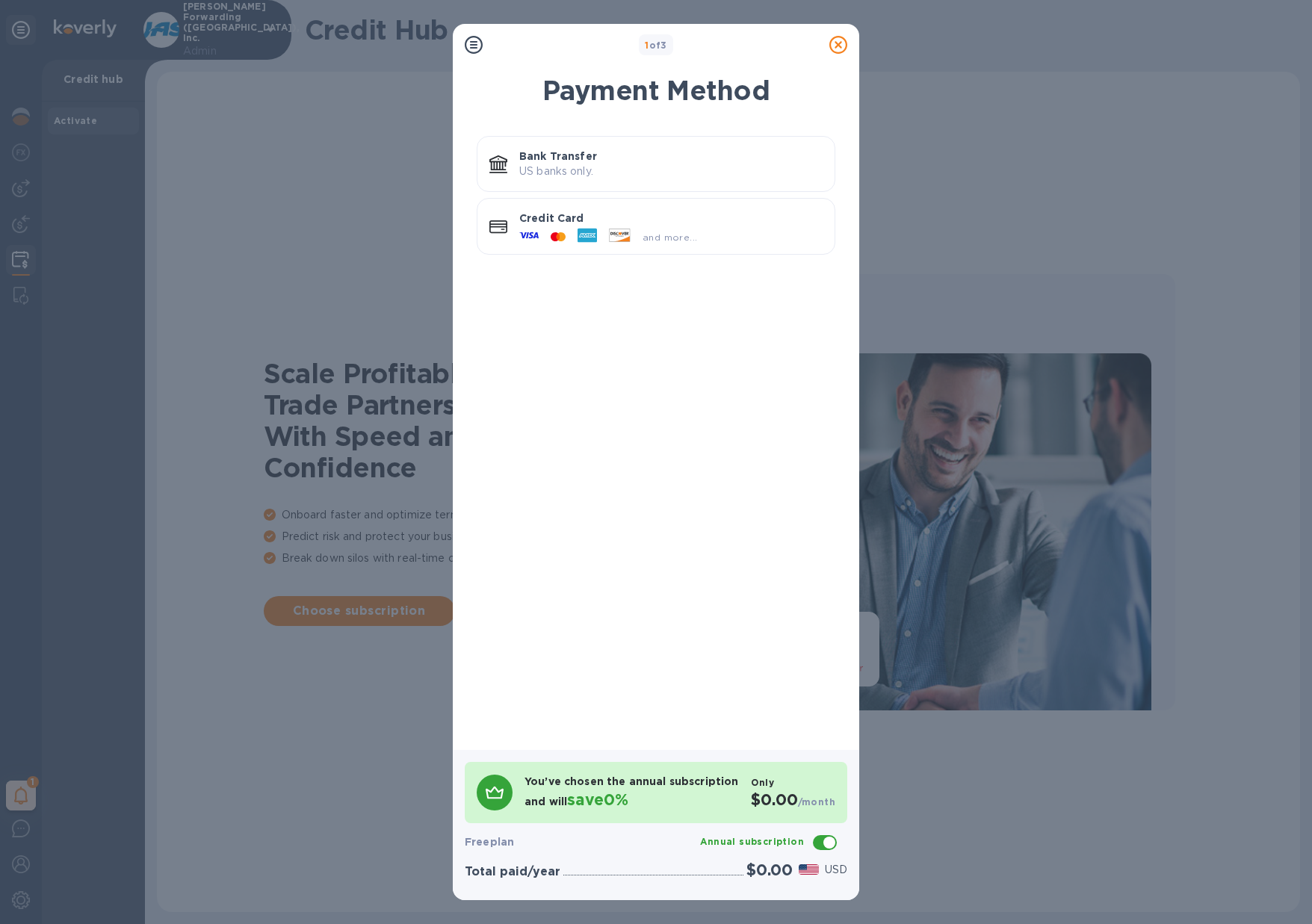
click at [837, 46] on icon at bounding box center [838, 45] width 18 height 18
